Goal: Task Accomplishment & Management: Complete application form

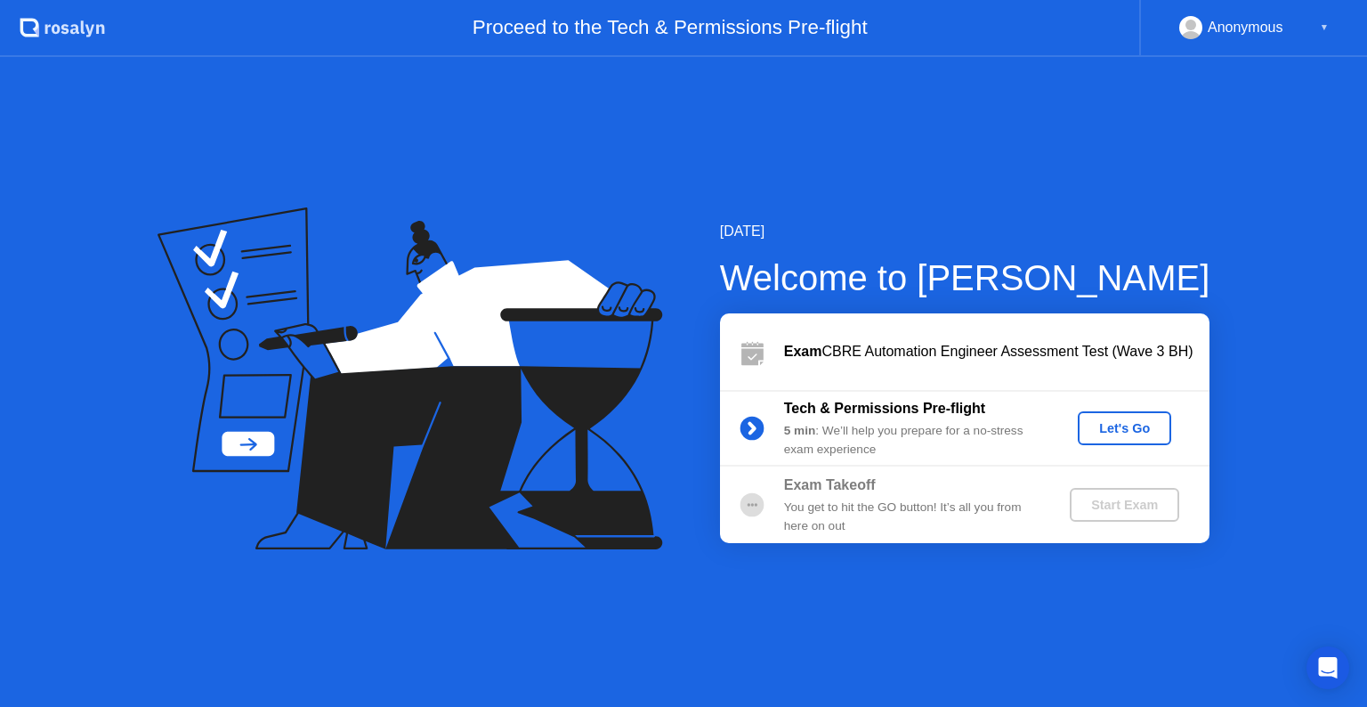
click at [1108, 435] on div "Let's Go" at bounding box center [1124, 428] width 79 height 14
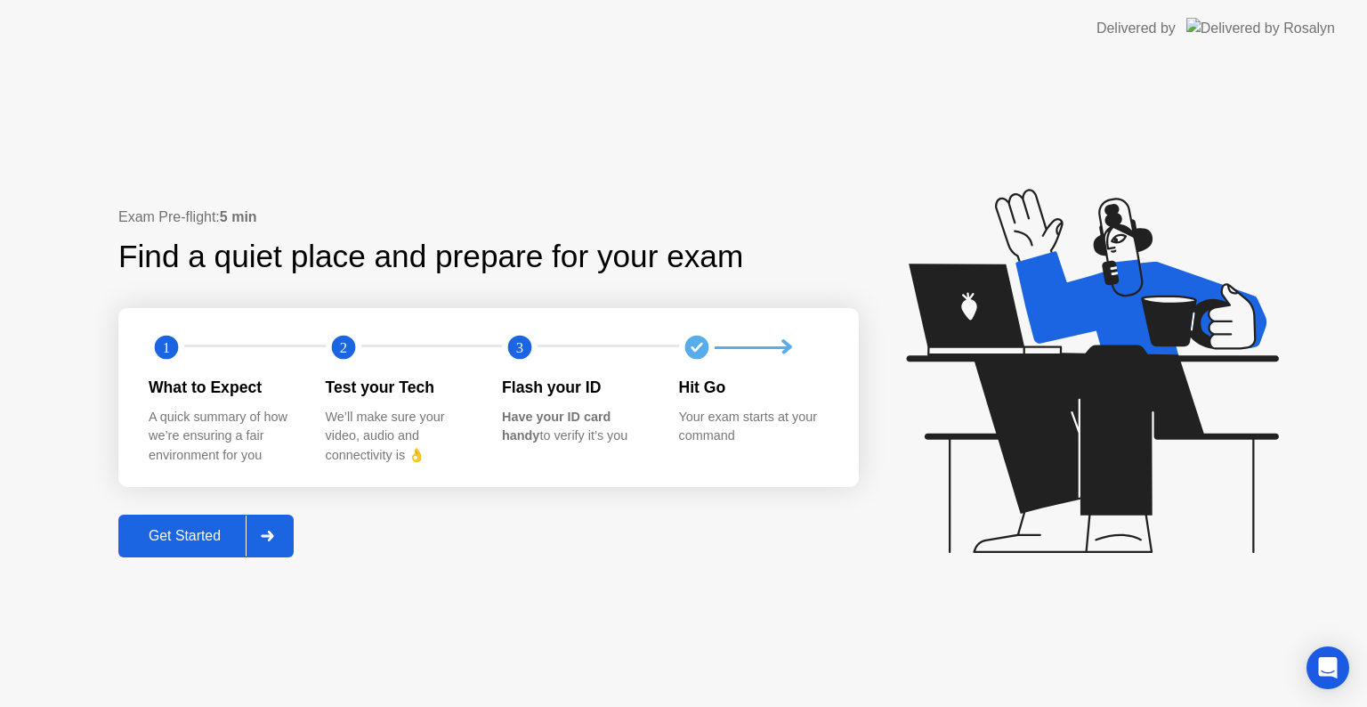
click at [214, 523] on button "Get Started" at bounding box center [205, 536] width 175 height 43
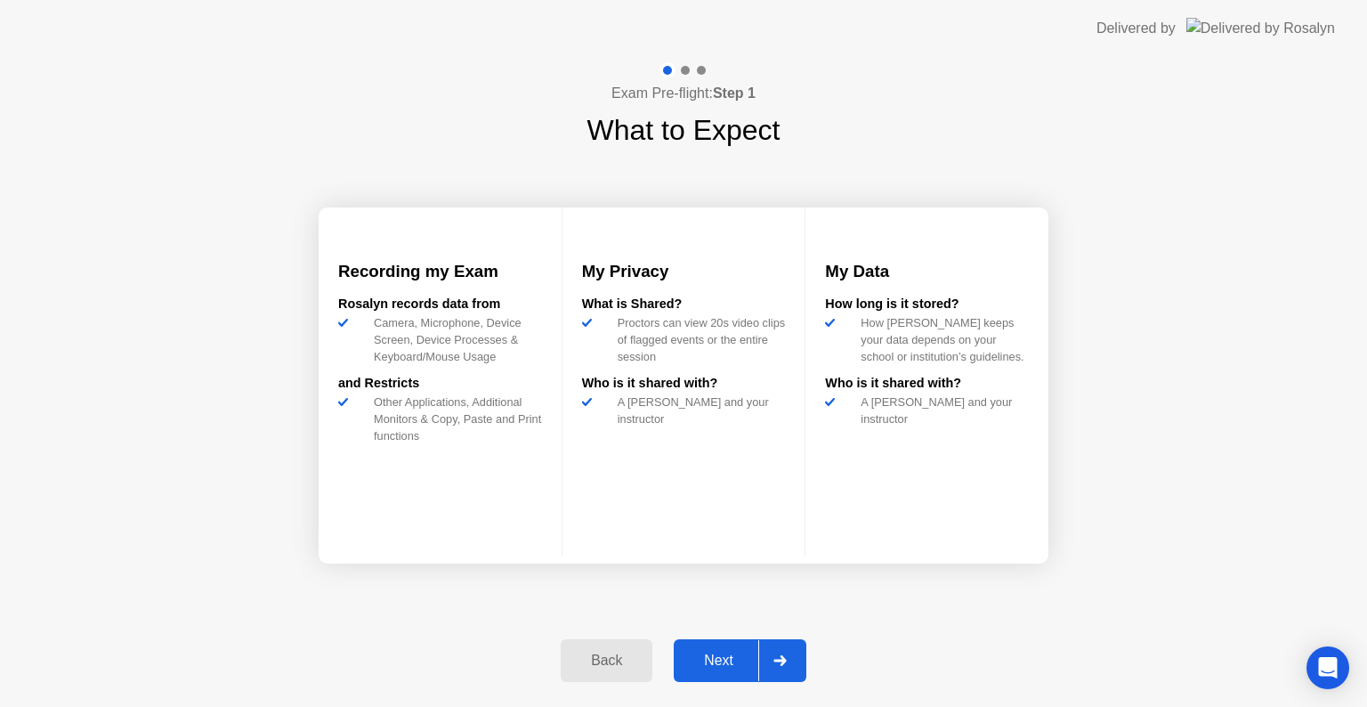
click at [700, 663] on div "Next" at bounding box center [718, 661] width 79 height 16
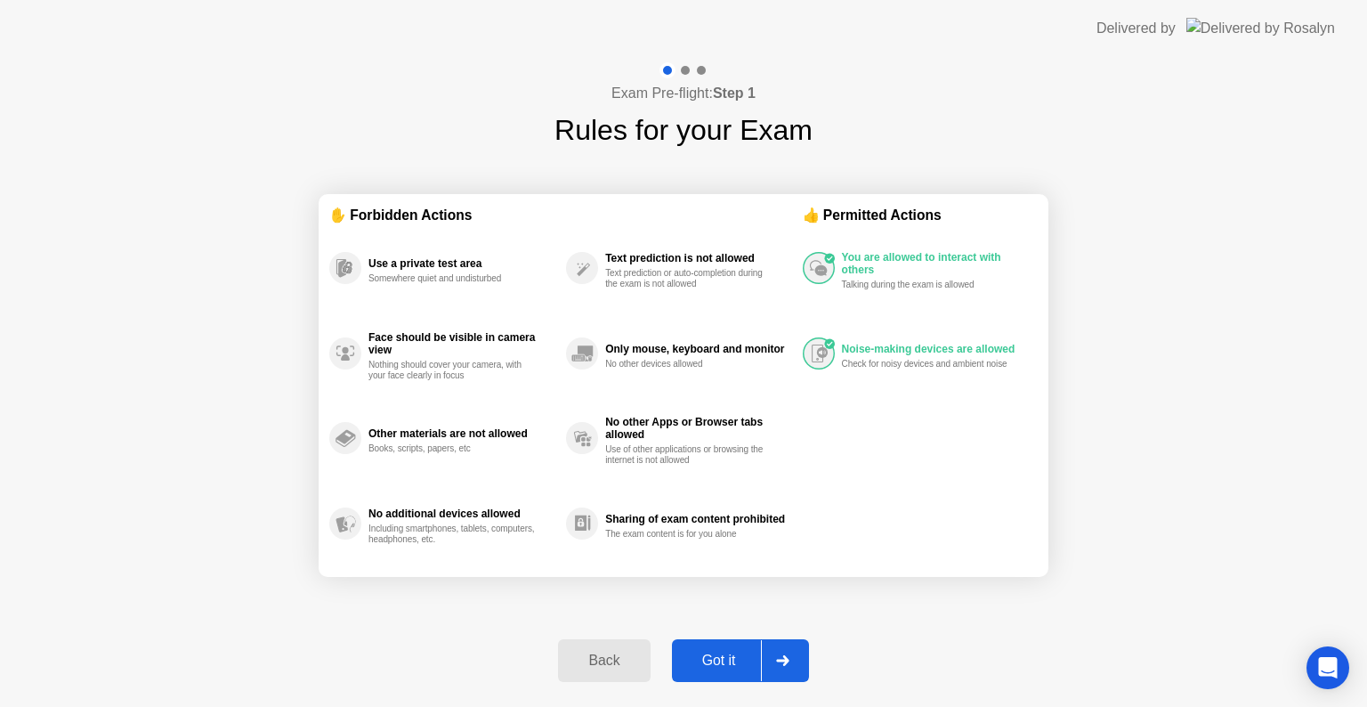
click at [700, 663] on div "Got it" at bounding box center [719, 661] width 84 height 16
select select "**********"
select select "*******"
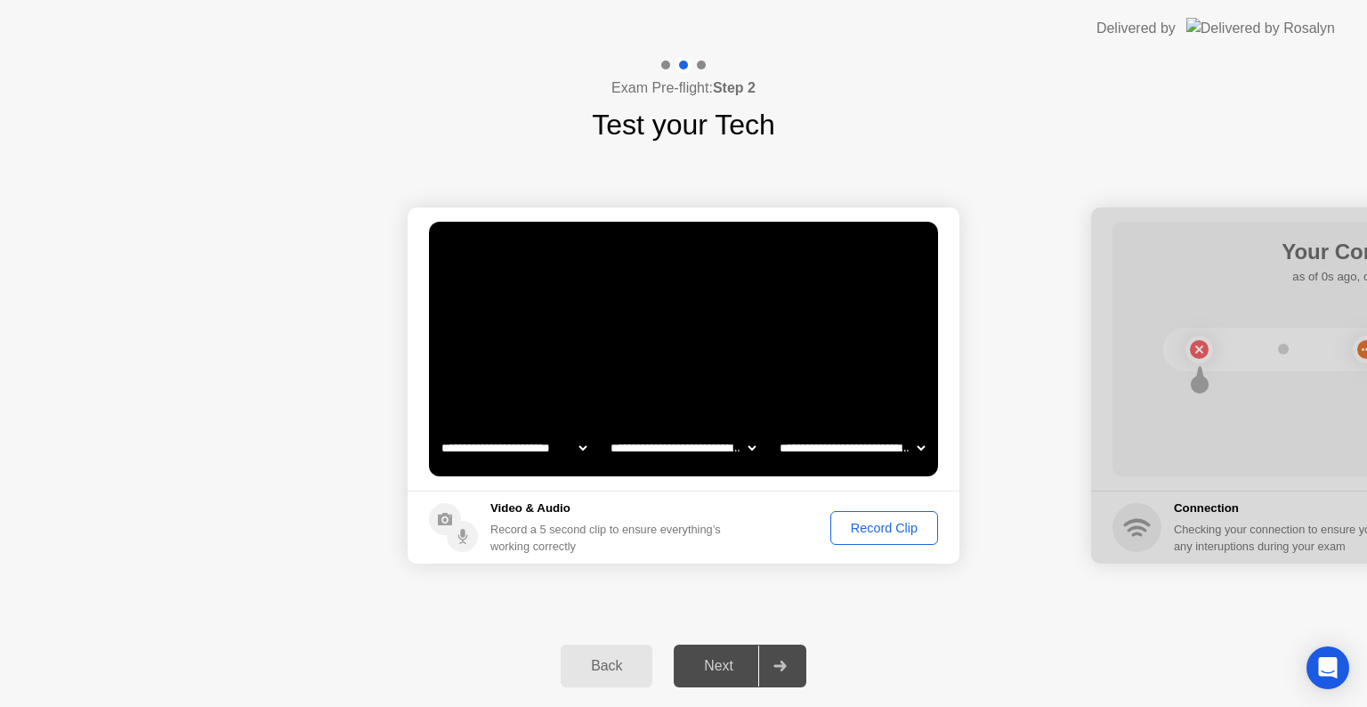
click at [868, 523] on div "Record Clip" at bounding box center [884, 528] width 95 height 14
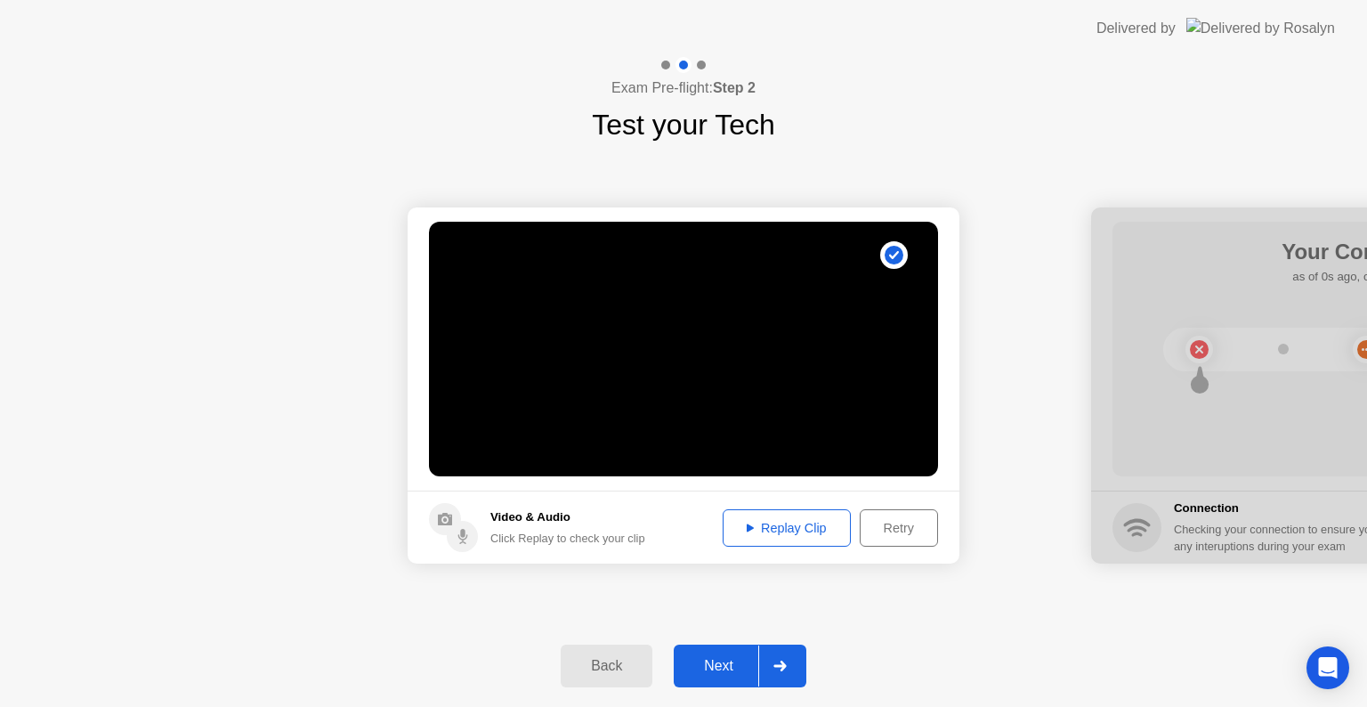
click at [707, 671] on div "Next" at bounding box center [718, 666] width 79 height 16
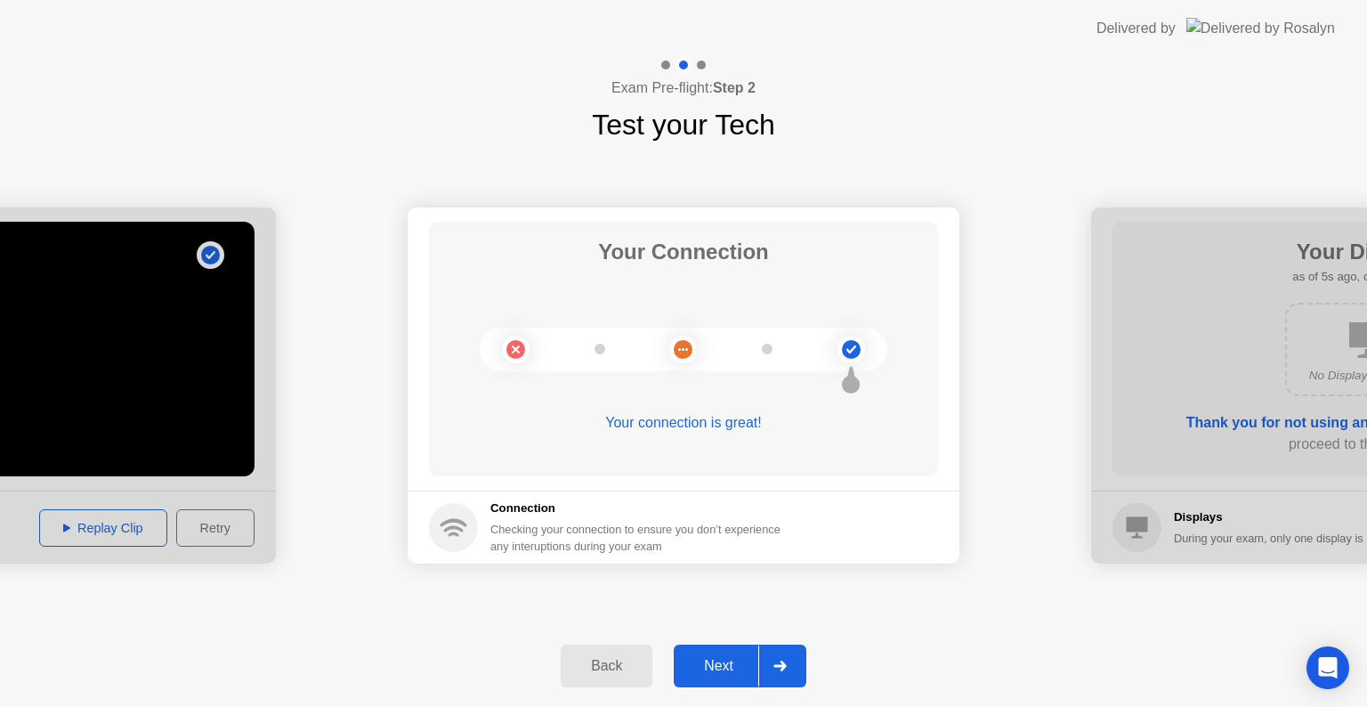
click at [712, 662] on div "Next" at bounding box center [718, 666] width 79 height 16
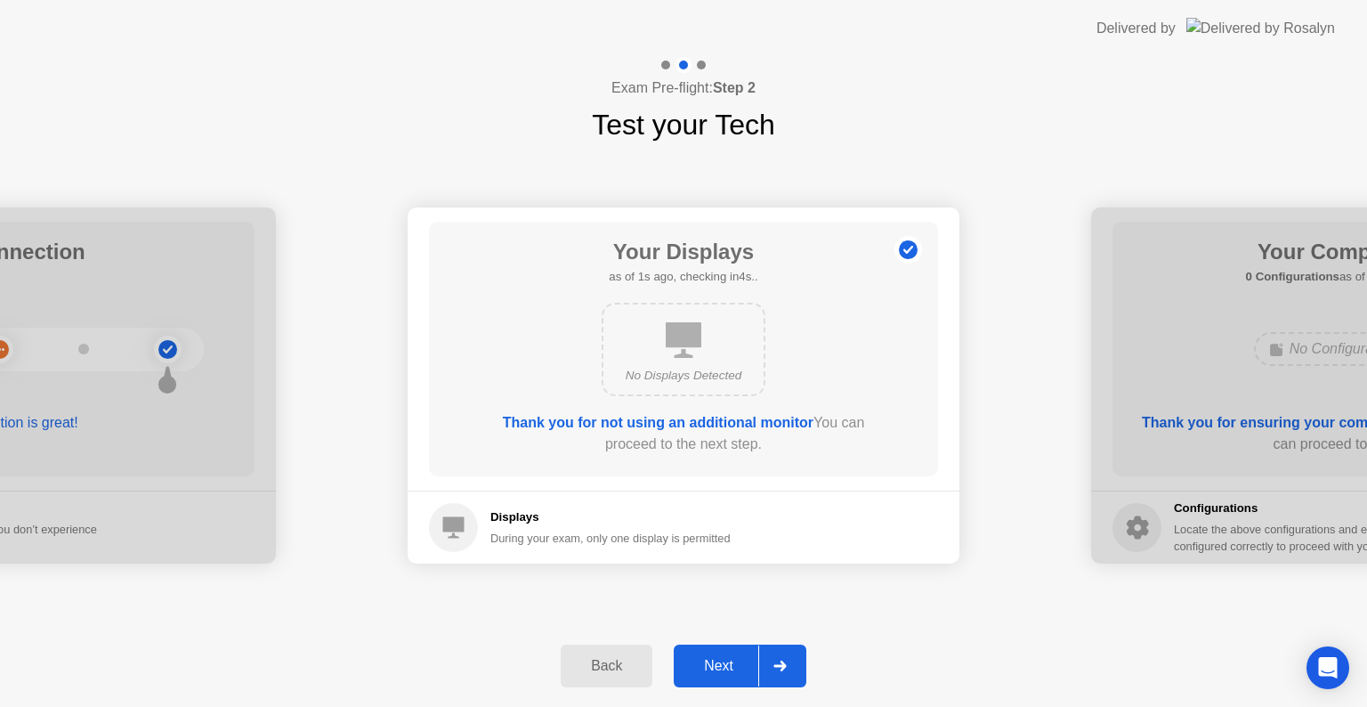
click at [712, 662] on div "Next" at bounding box center [718, 666] width 79 height 16
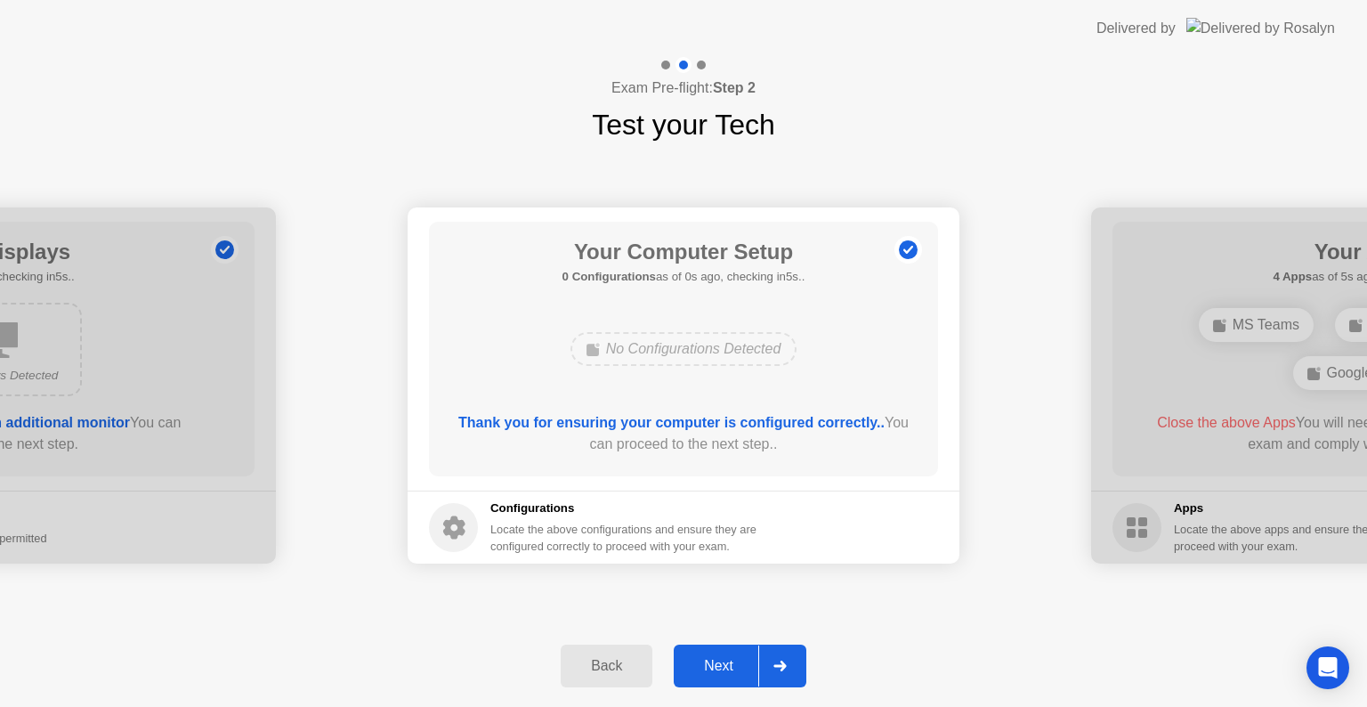
click at [712, 662] on div "Next" at bounding box center [718, 666] width 79 height 16
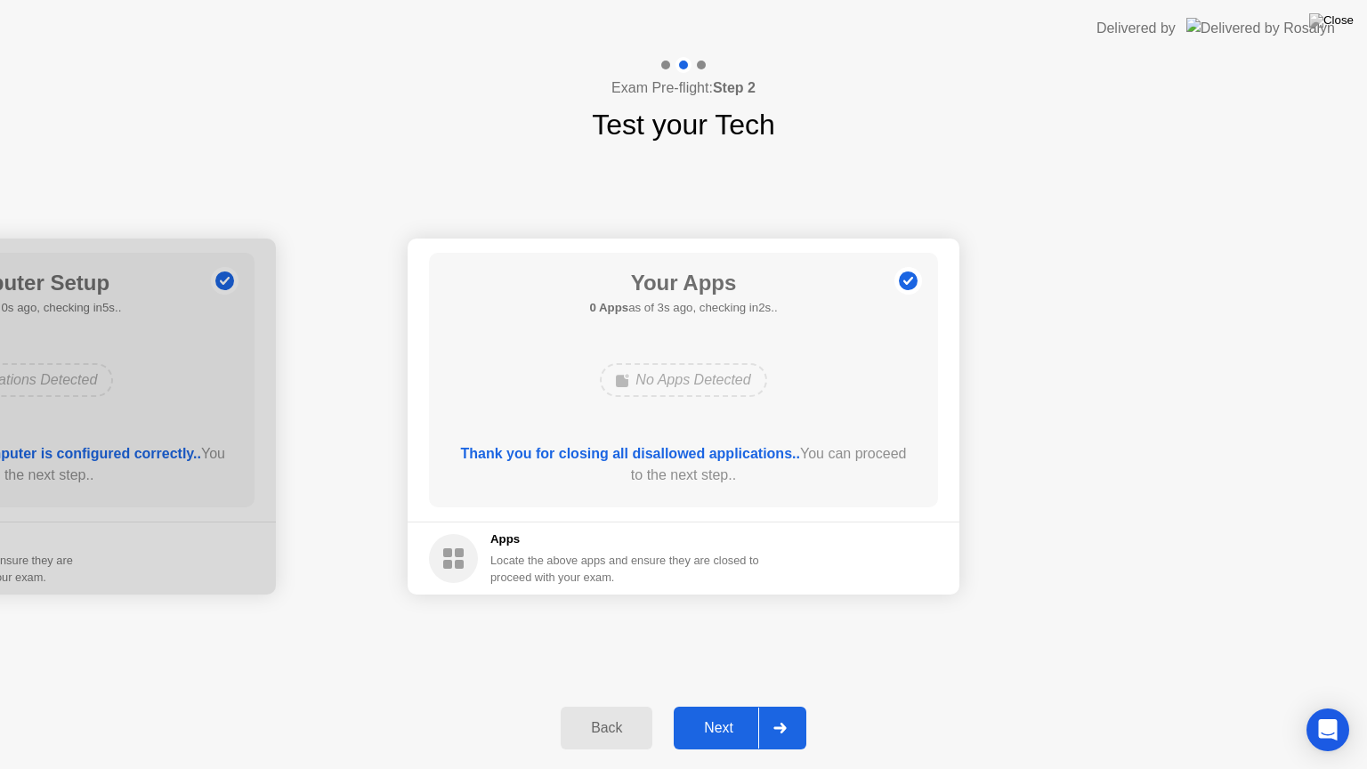
click at [726, 706] on button "Next" at bounding box center [740, 728] width 133 height 43
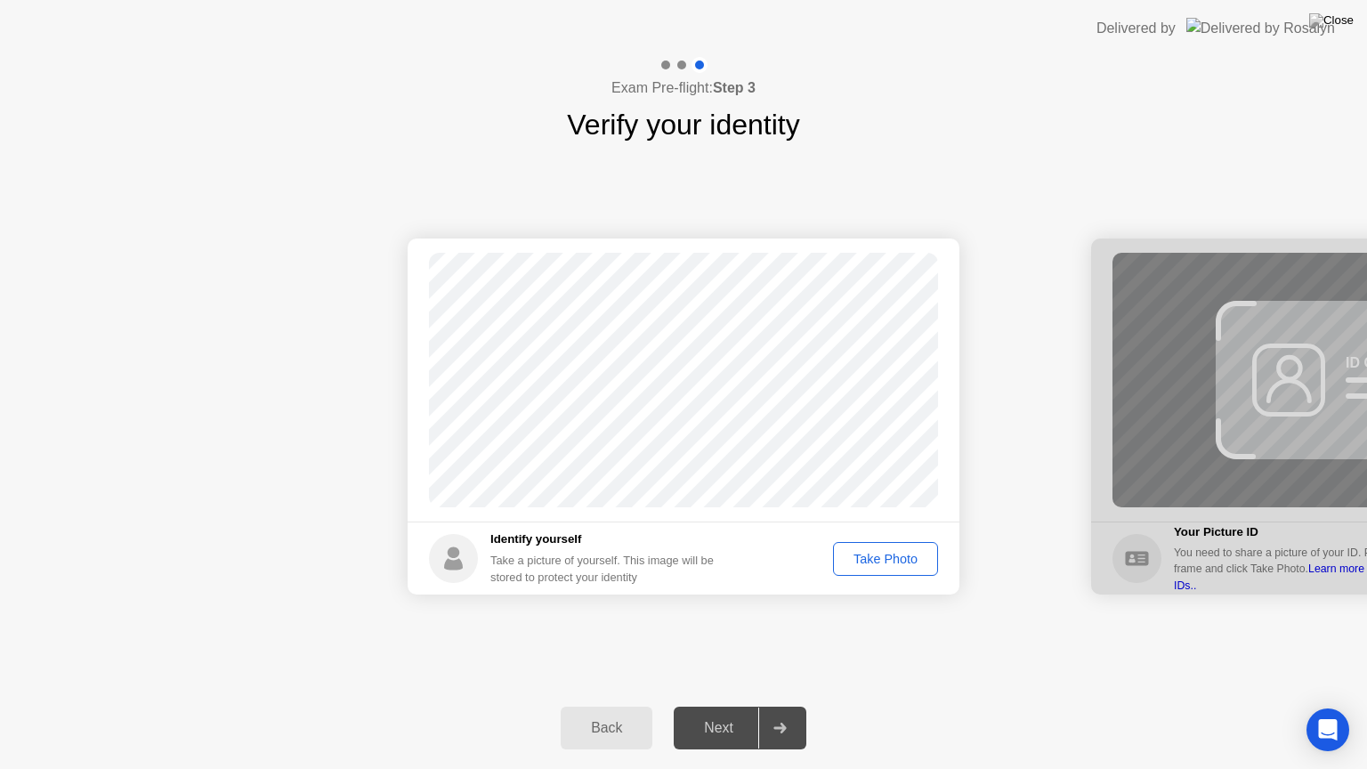
click at [855, 552] on div "Take Photo" at bounding box center [886, 559] width 93 height 14
click at [722, 706] on div "Next" at bounding box center [718, 728] width 79 height 16
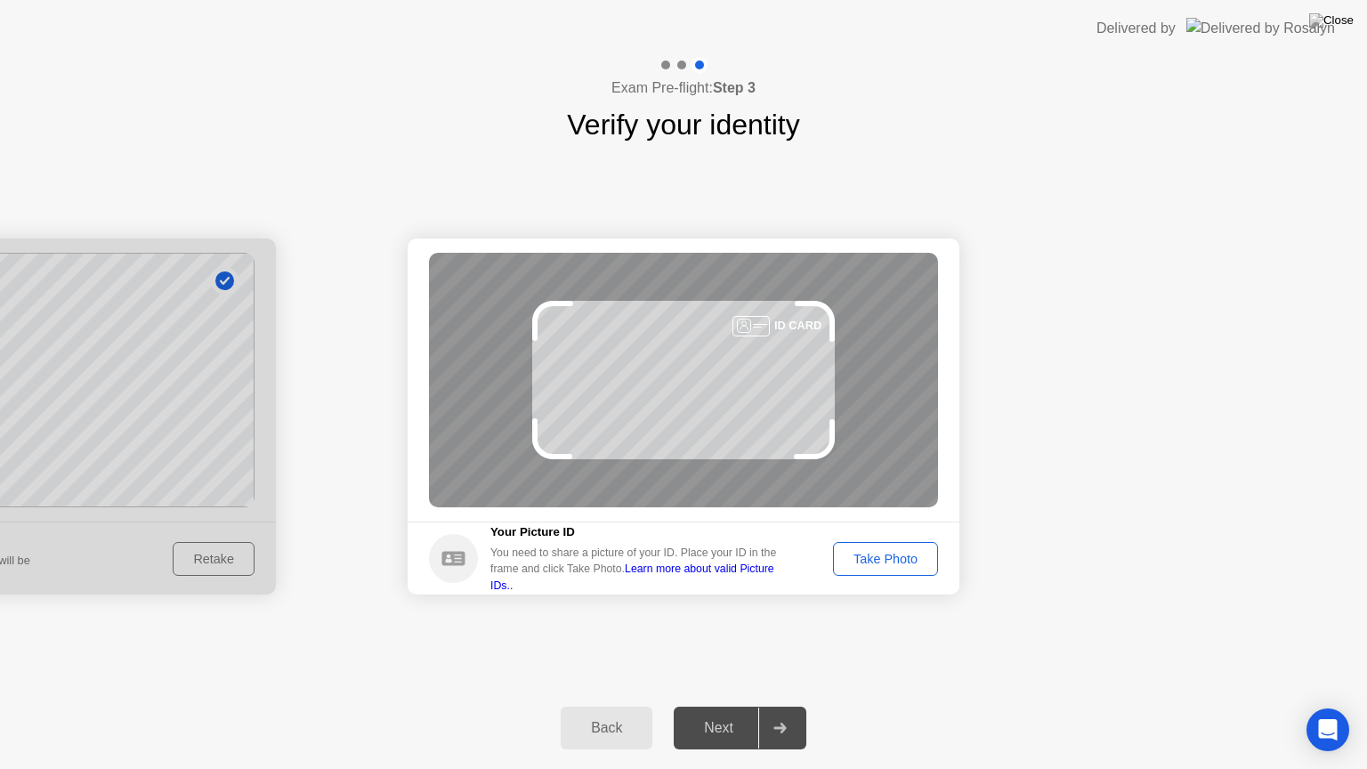
click at [889, 563] on div "Take Photo" at bounding box center [886, 559] width 93 height 14
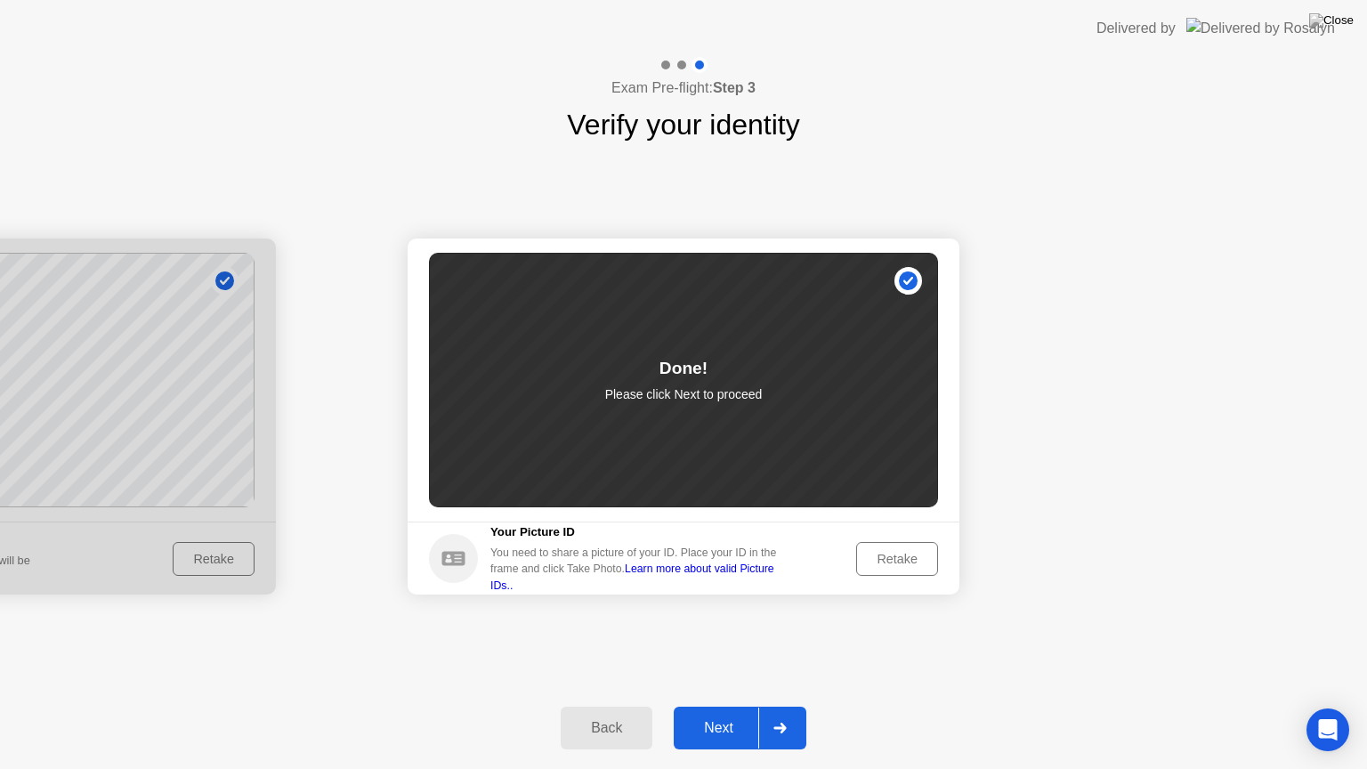
click at [717, 706] on div "Next" at bounding box center [718, 728] width 79 height 16
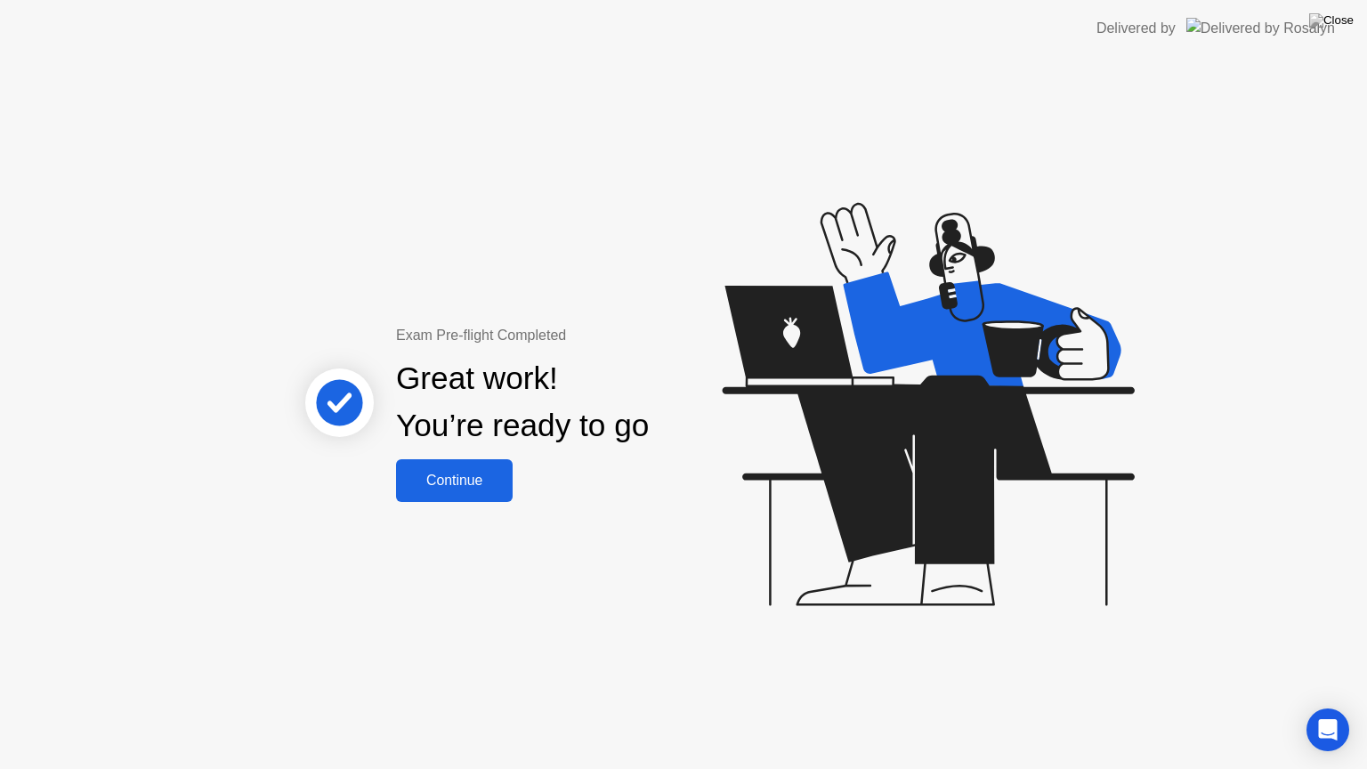
click at [477, 482] on div "Continue" at bounding box center [455, 481] width 106 height 16
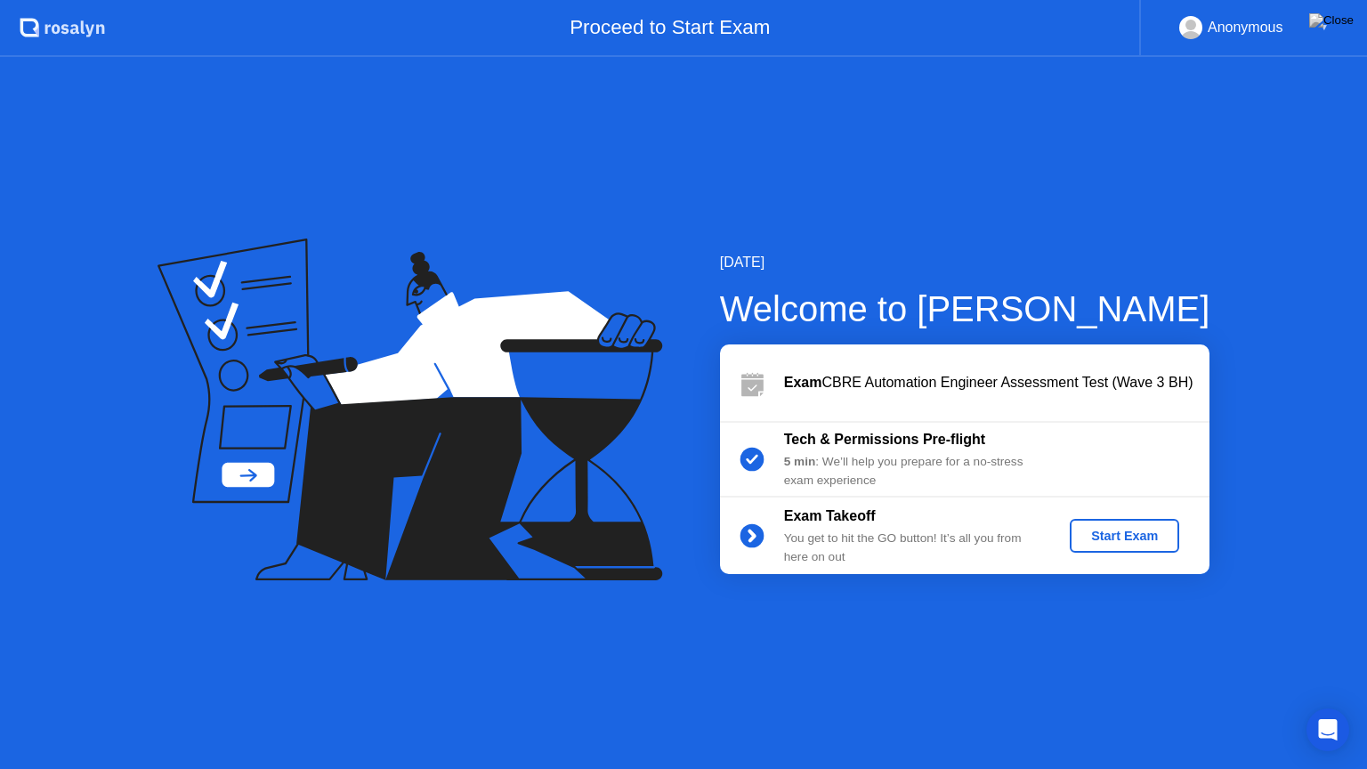
click at [1124, 531] on div "Start Exam" at bounding box center [1124, 536] width 95 height 14
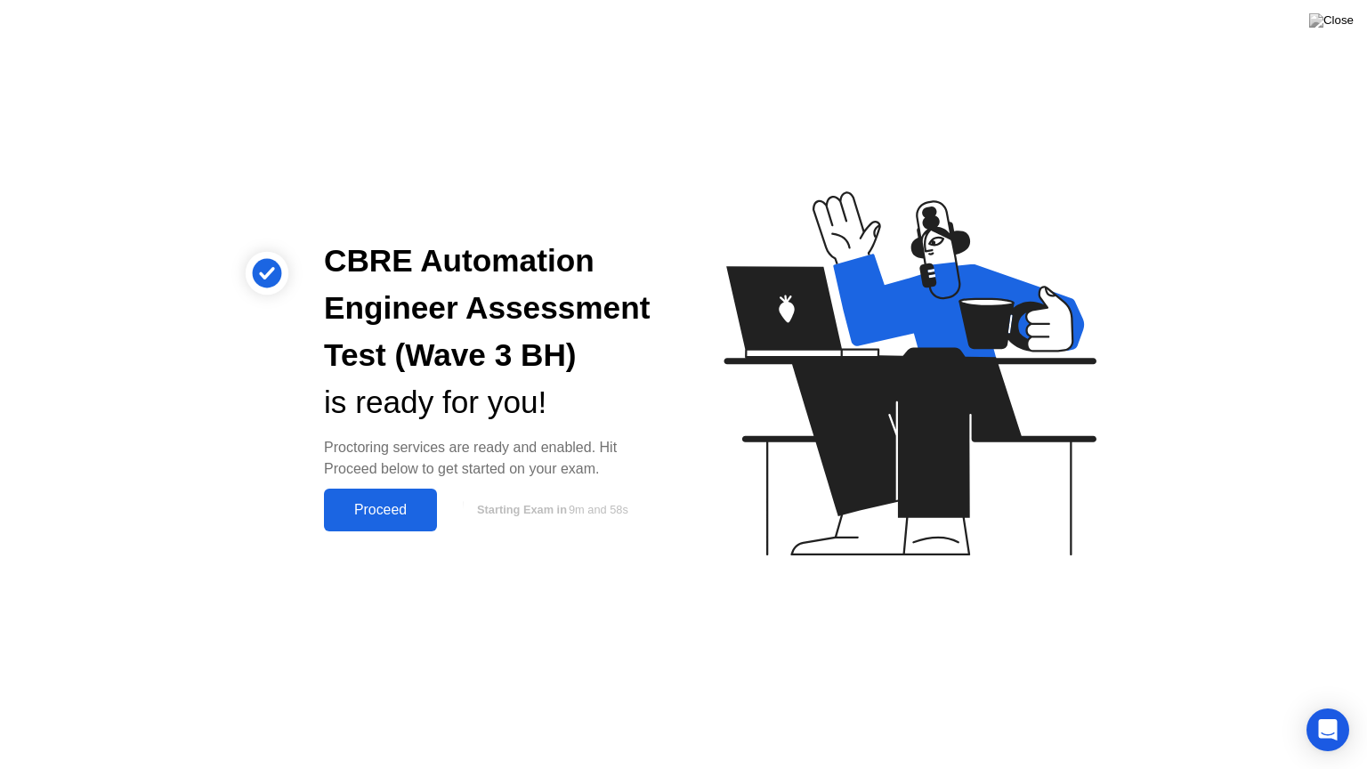
click at [421, 507] on div "Proceed" at bounding box center [380, 510] width 102 height 16
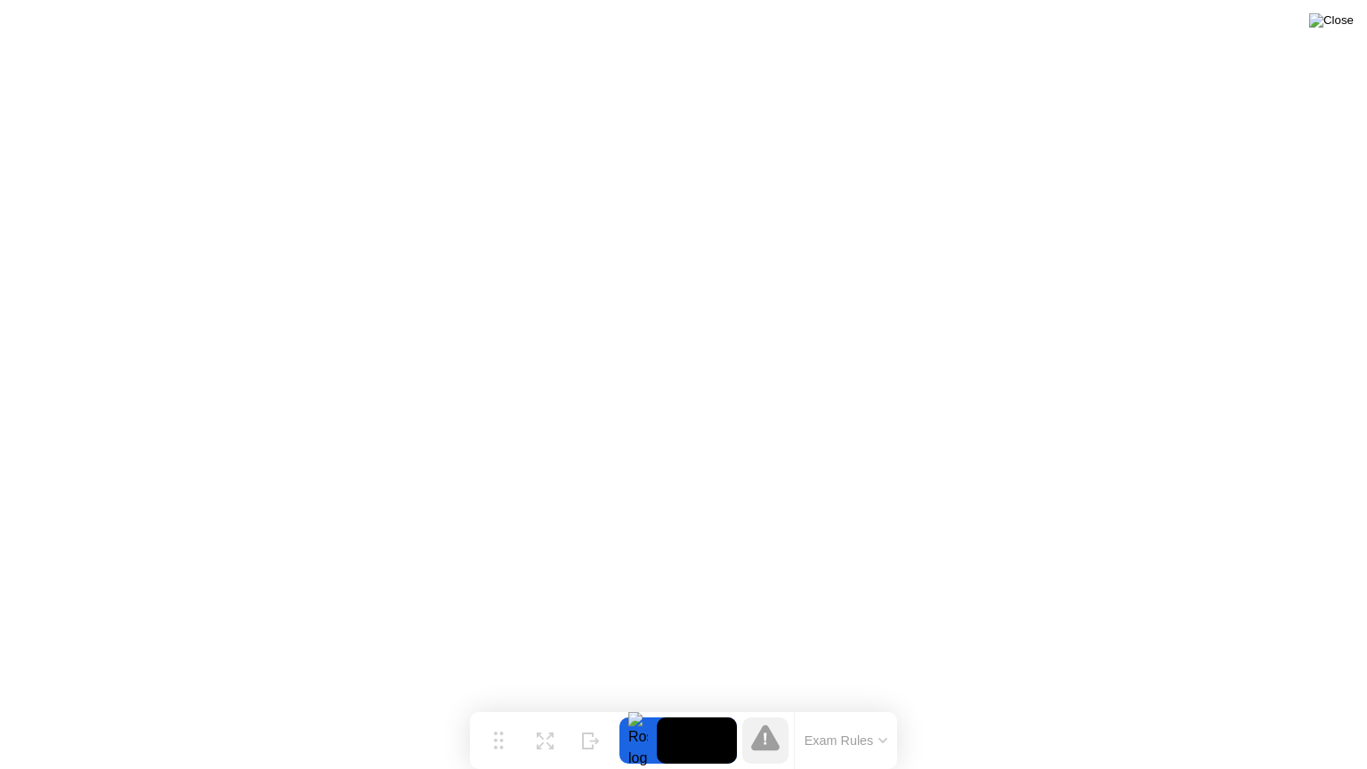
click at [1341, 19] on img at bounding box center [1332, 20] width 45 height 14
